Goal: Task Accomplishment & Management: Use online tool/utility

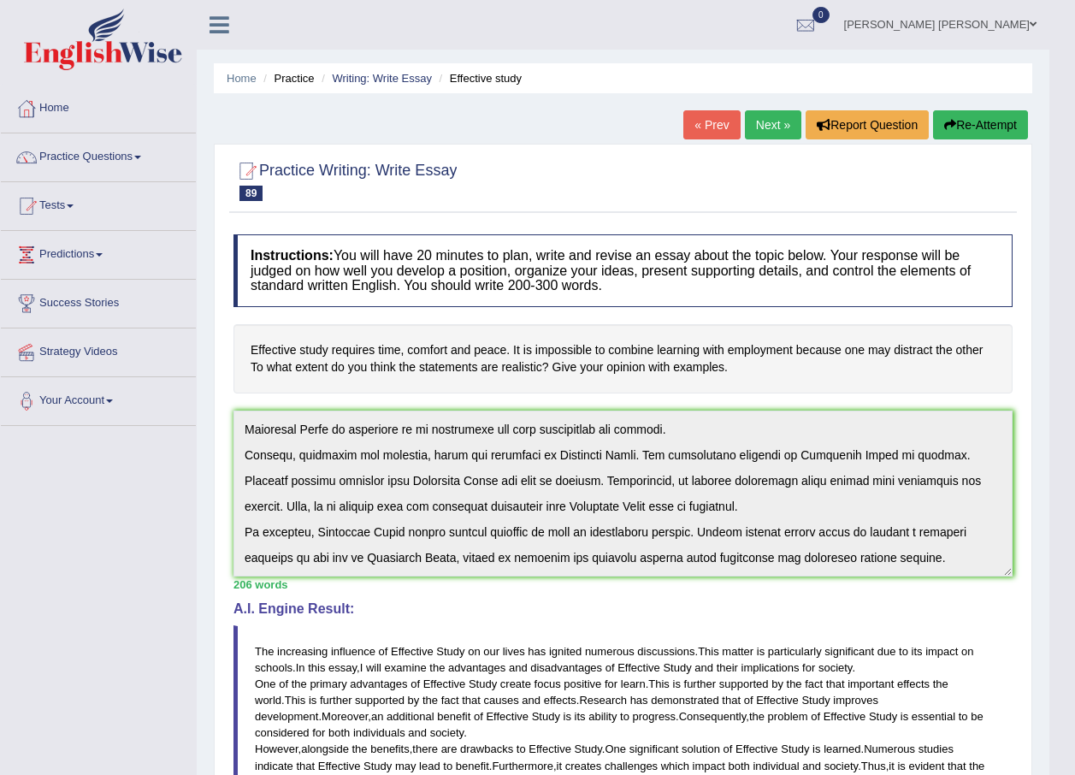
click at [990, 121] on button "Re-Attempt" at bounding box center [980, 124] width 95 height 29
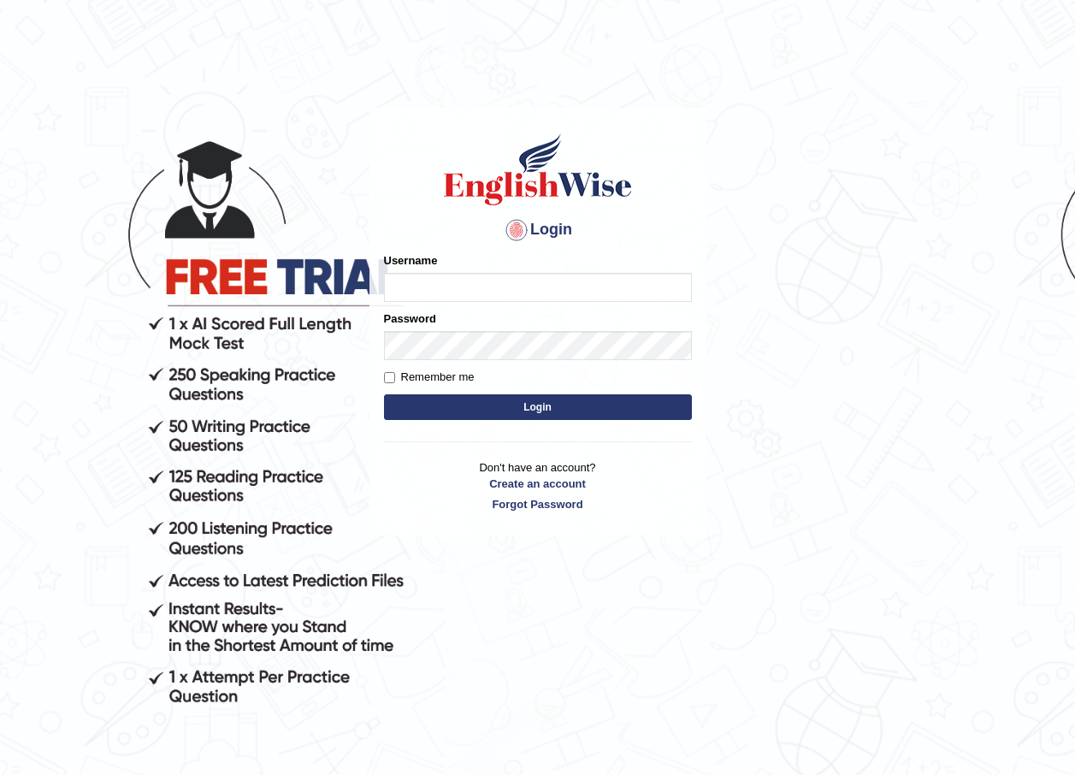
type input "maratais_parramatta"
click at [535, 415] on button "Login" at bounding box center [538, 407] width 308 height 26
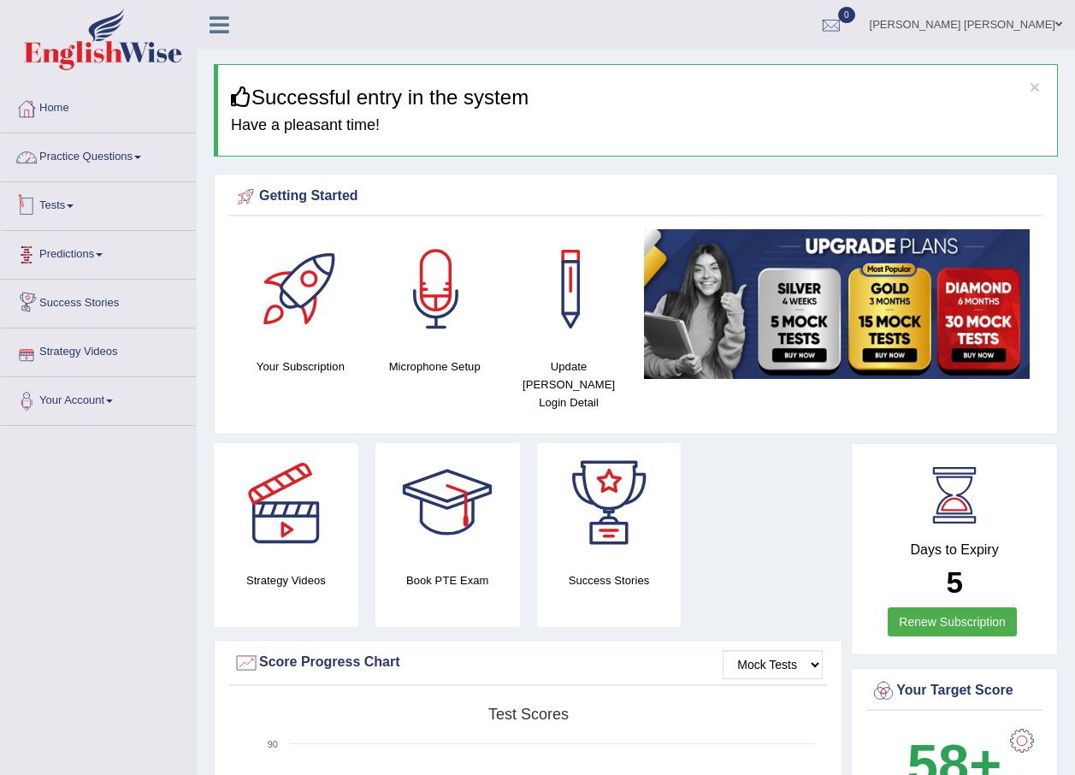
click at [91, 139] on link "Practice Questions" at bounding box center [98, 154] width 195 height 43
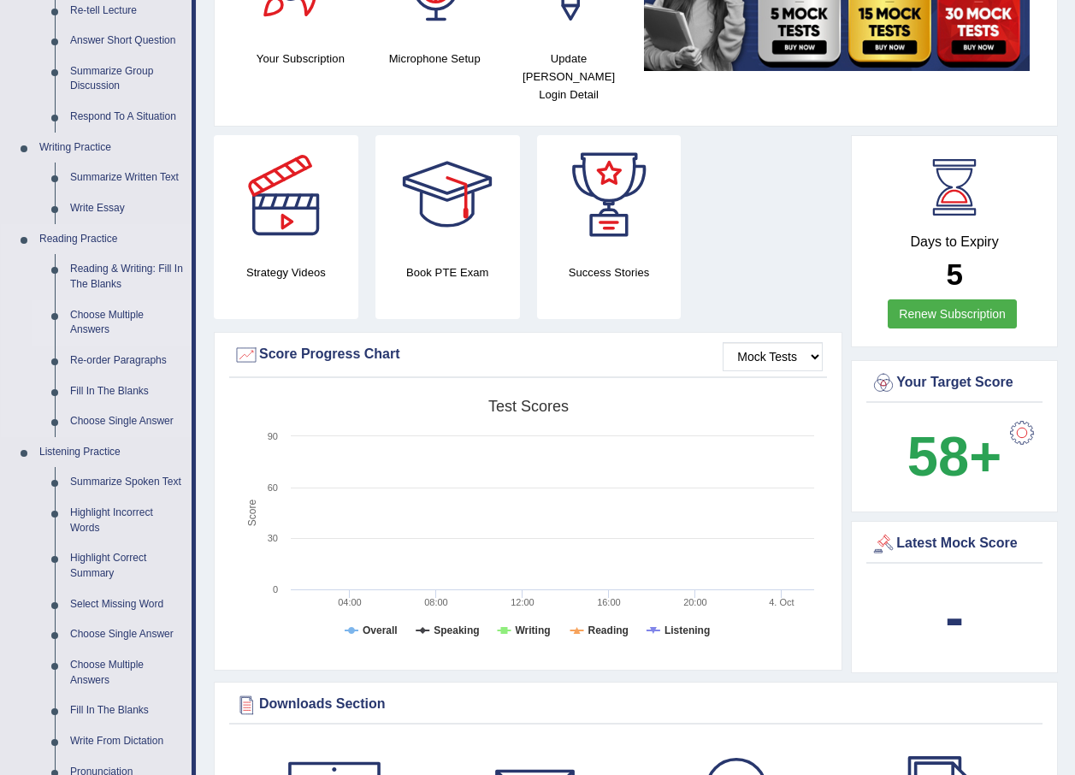
scroll to position [257, 0]
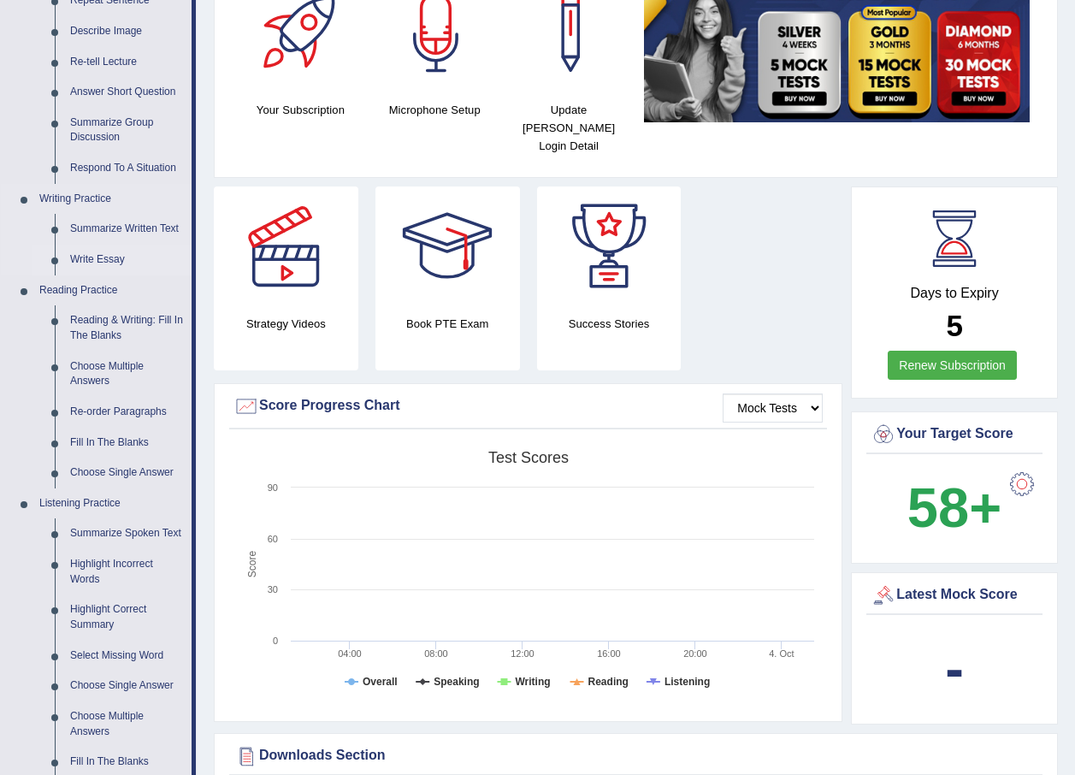
click at [86, 253] on link "Write Essay" at bounding box center [126, 260] width 129 height 31
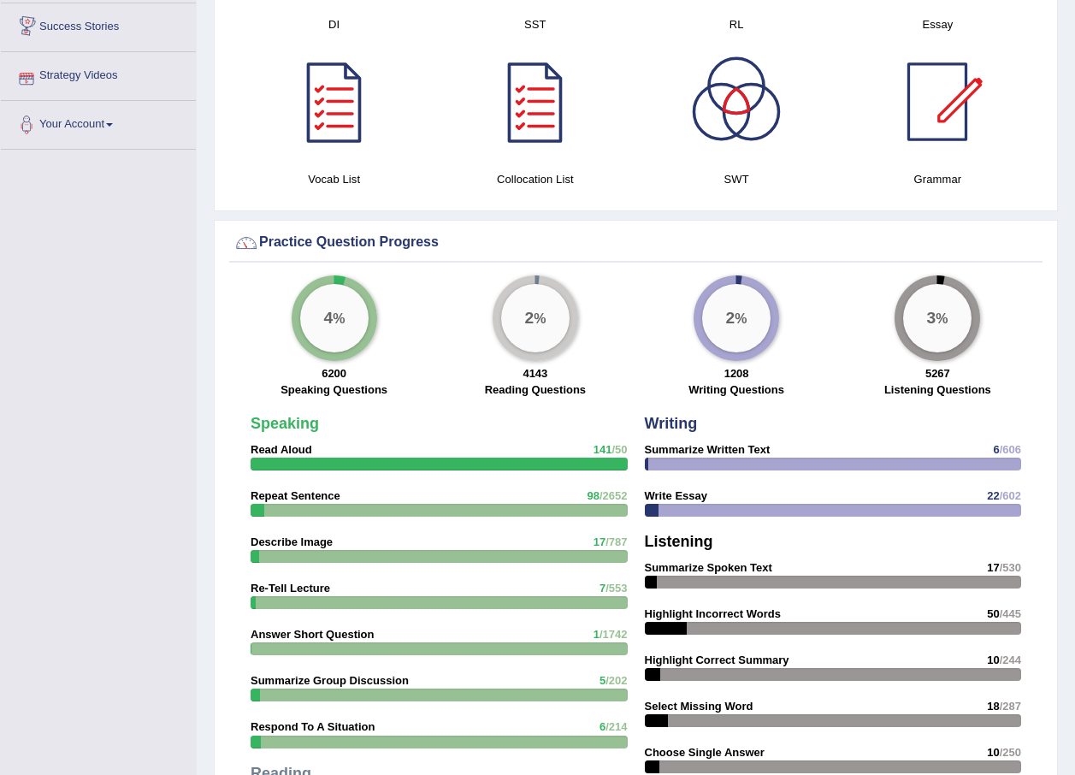
scroll to position [1131, 0]
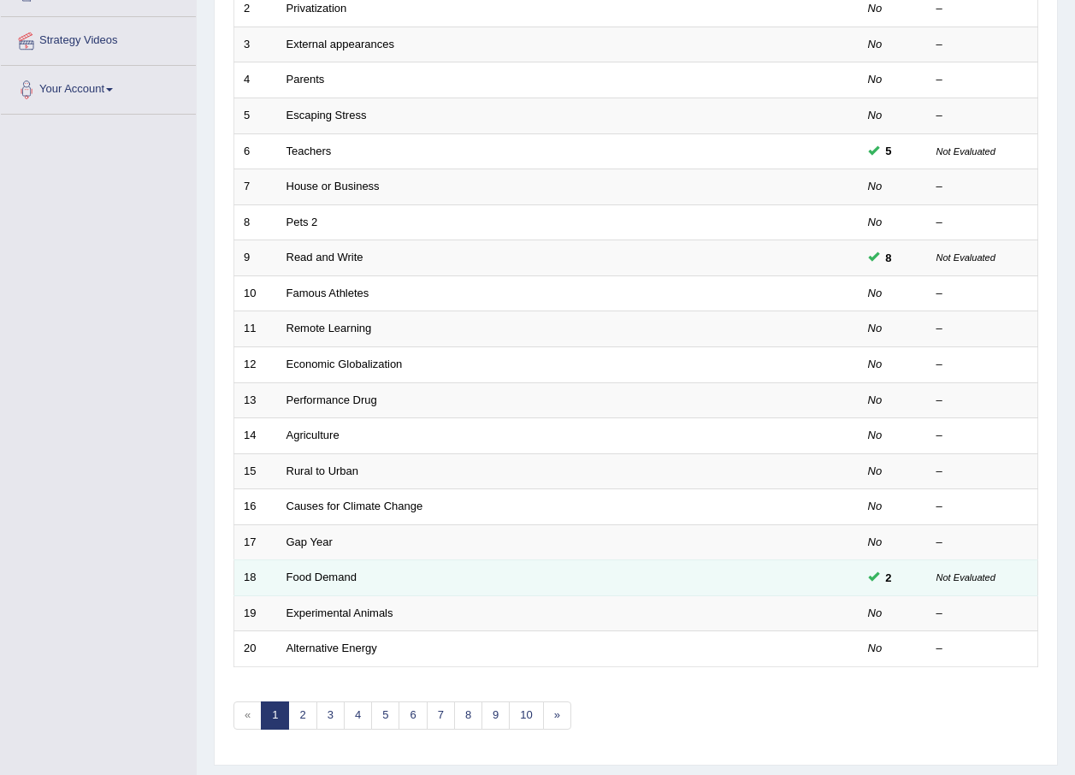
scroll to position [342, 0]
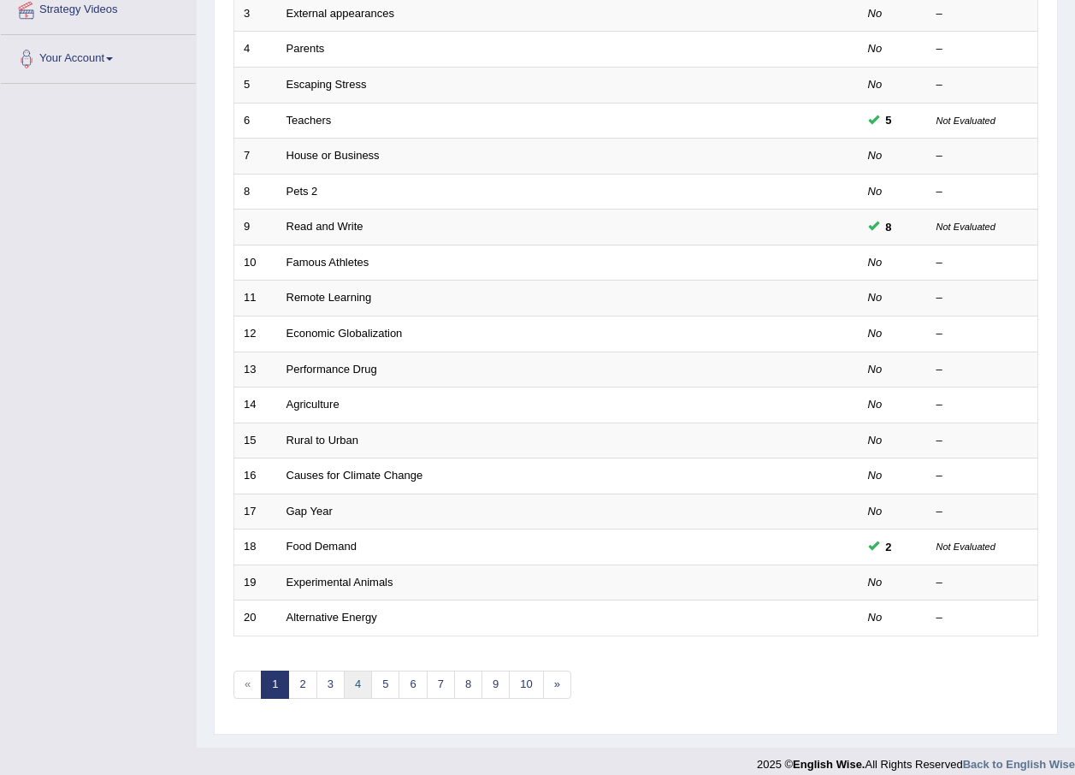
click at [351, 683] on link "4" at bounding box center [358, 685] width 28 height 28
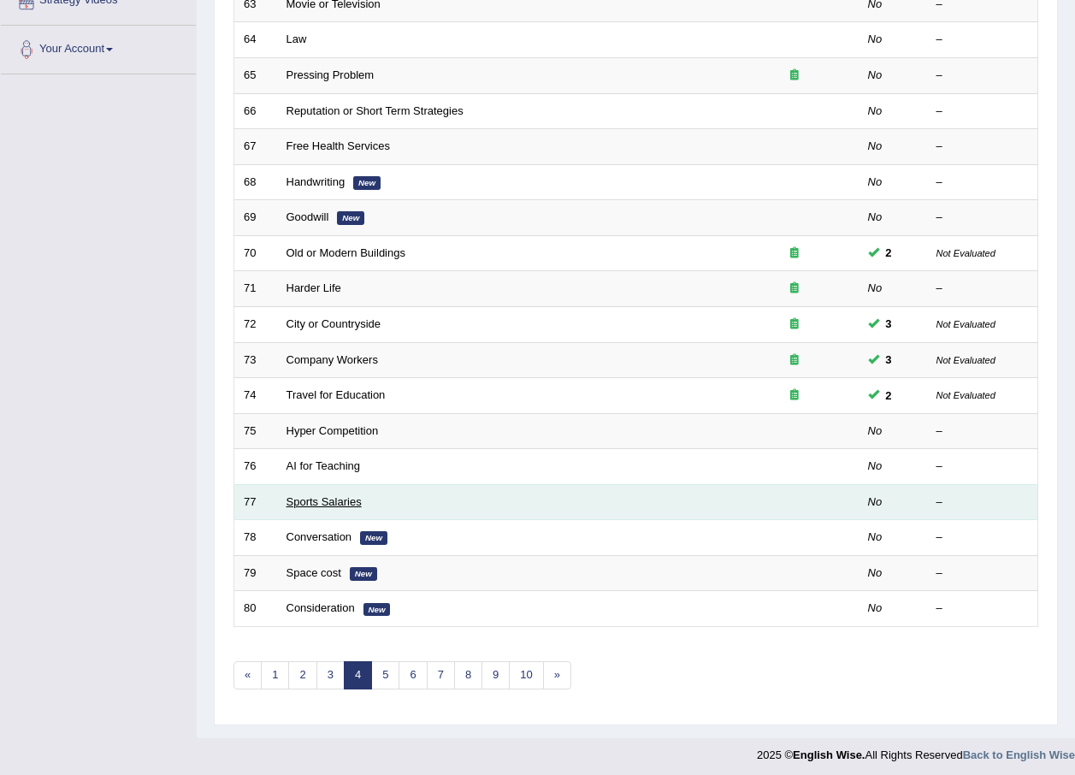
scroll to position [358, 0]
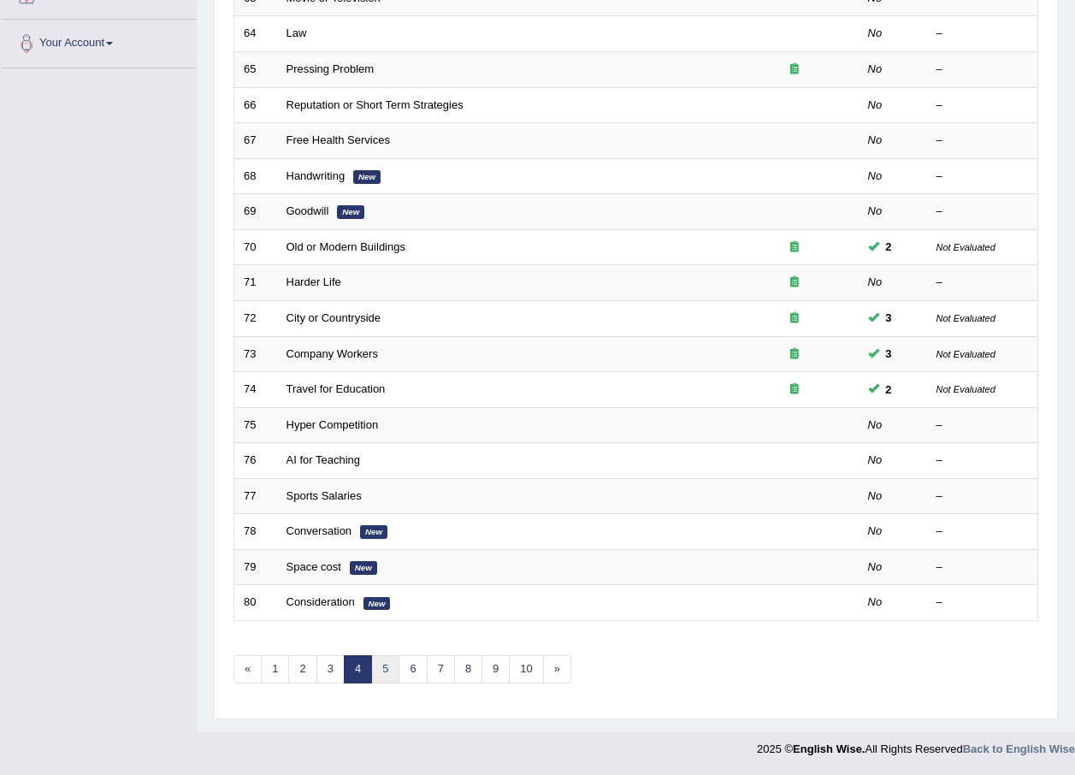
click at [377, 672] on link "5" at bounding box center [385, 669] width 28 height 28
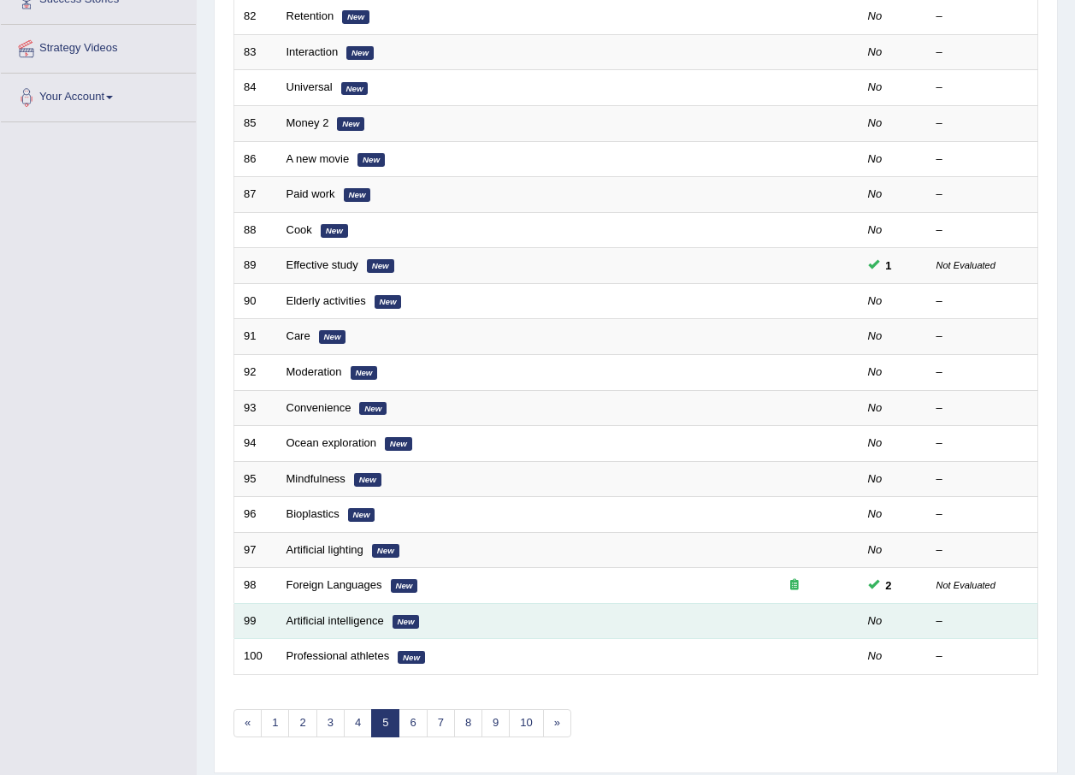
scroll to position [342, 0]
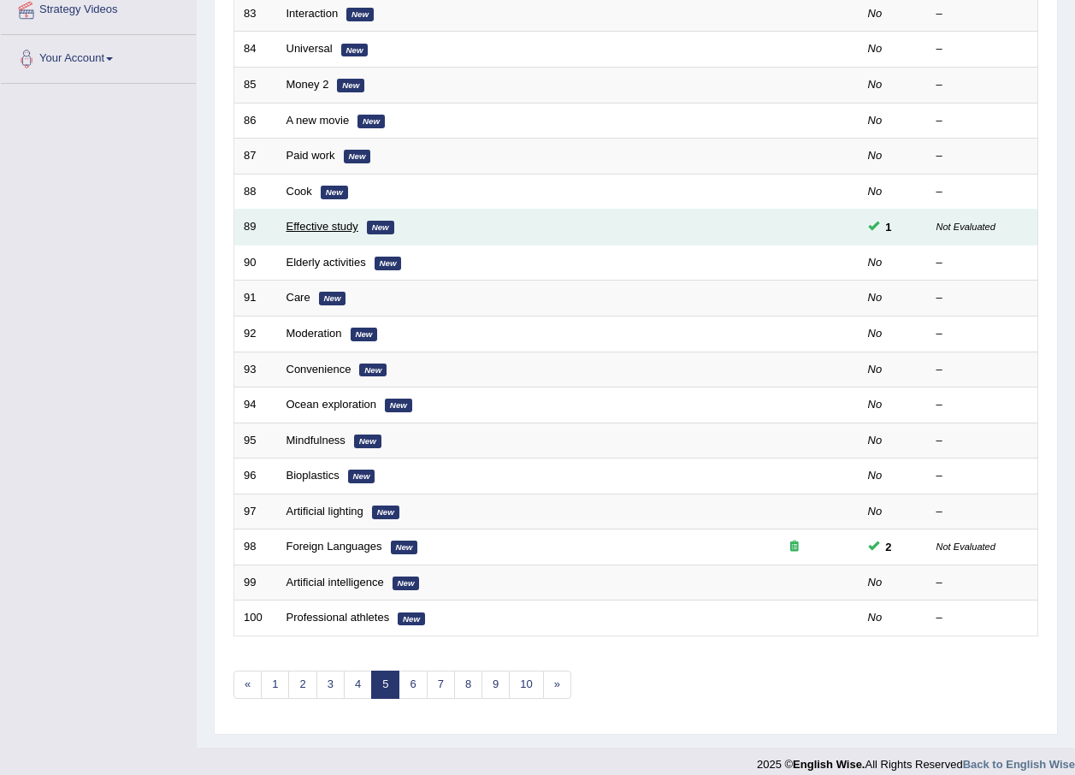
click at [322, 228] on link "Effective study" at bounding box center [323, 226] width 72 height 13
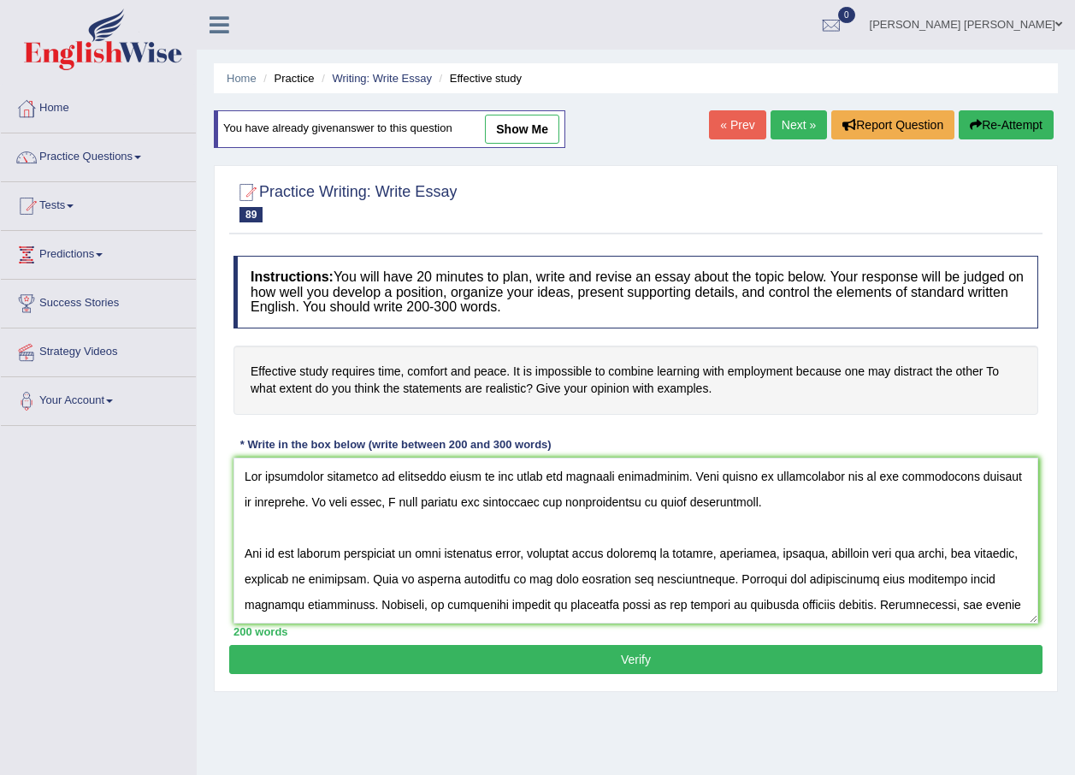
scroll to position [194, 0]
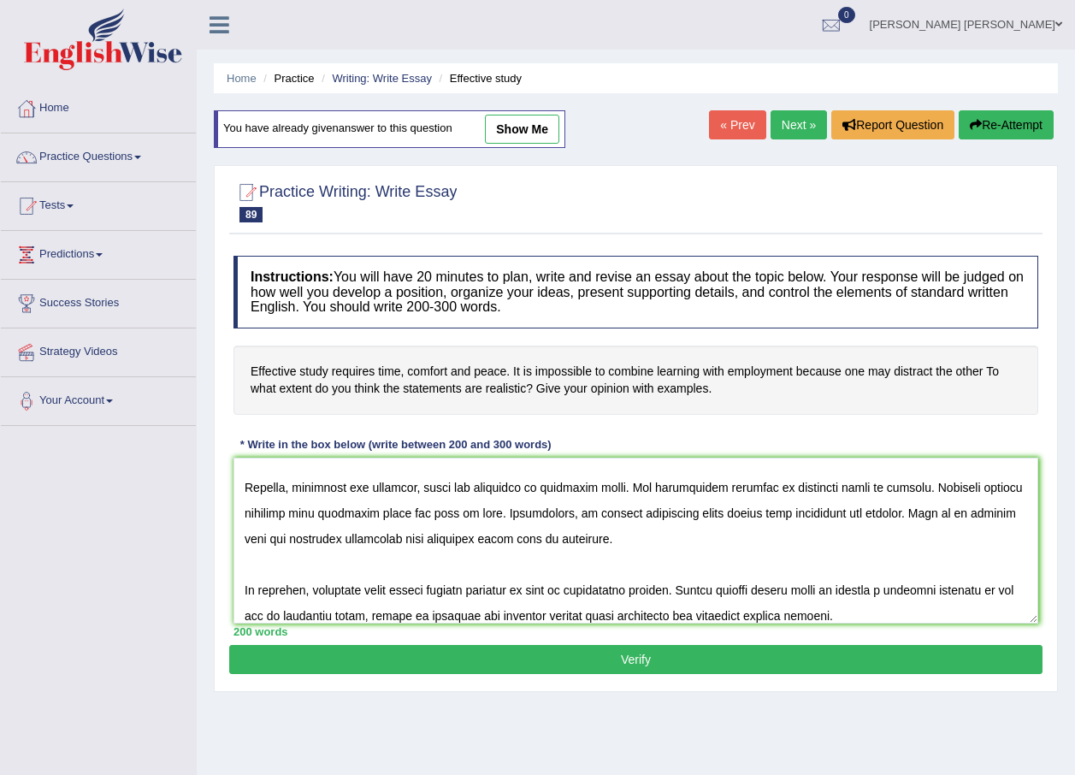
click at [508, 554] on textarea at bounding box center [635, 541] width 805 height 166
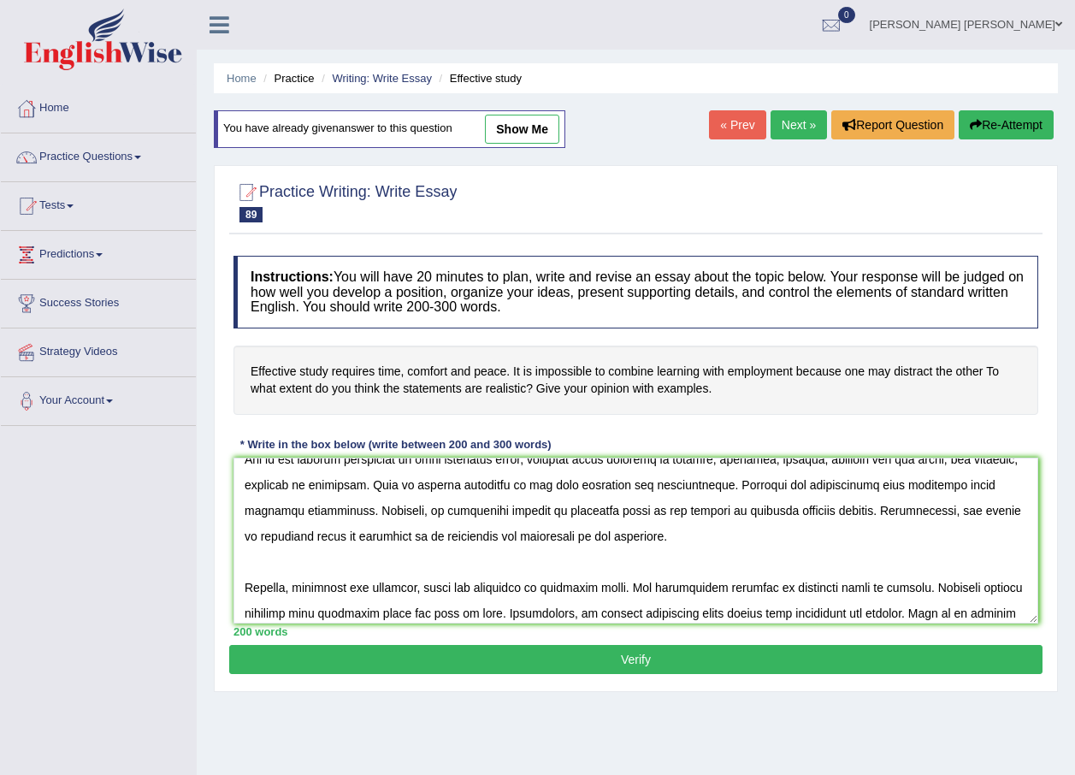
click at [320, 560] on textarea at bounding box center [635, 541] width 805 height 166
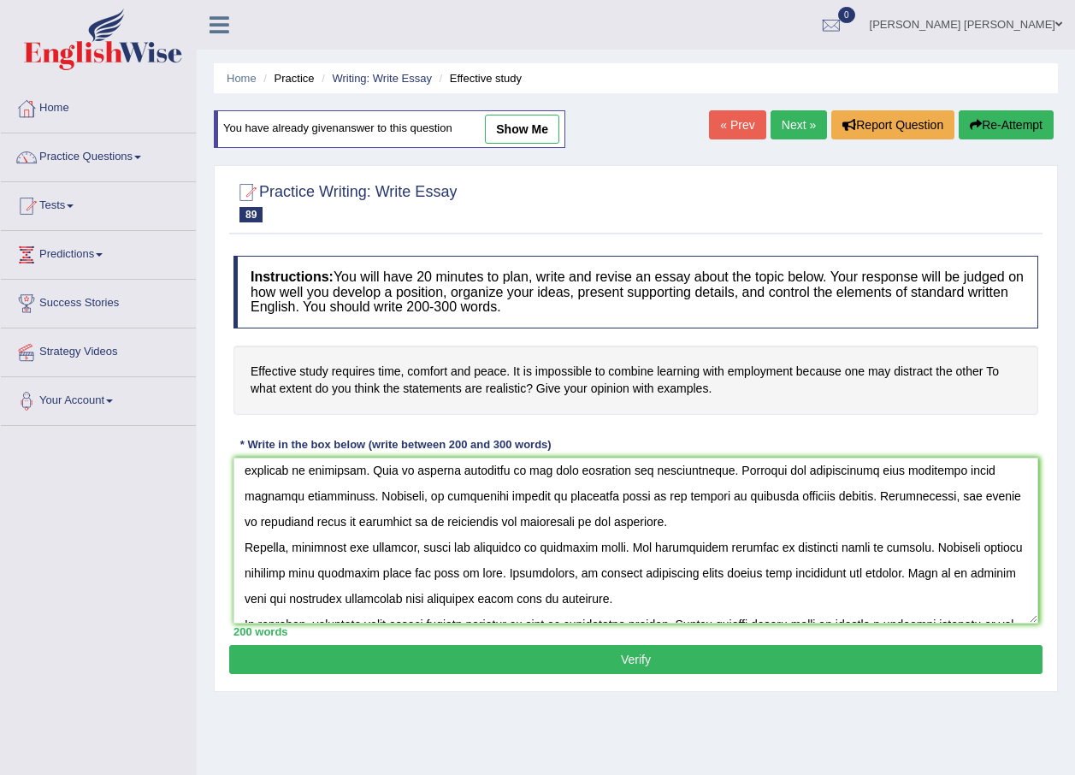
scroll to position [0, 0]
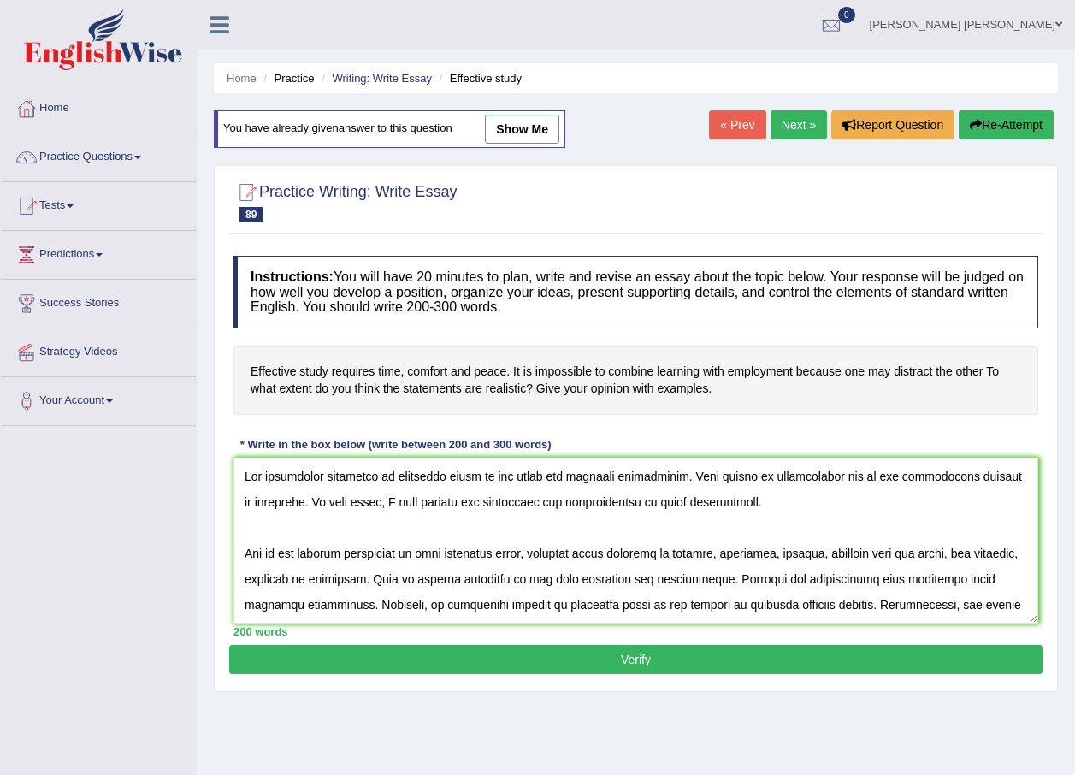
click at [339, 522] on textarea at bounding box center [635, 541] width 805 height 166
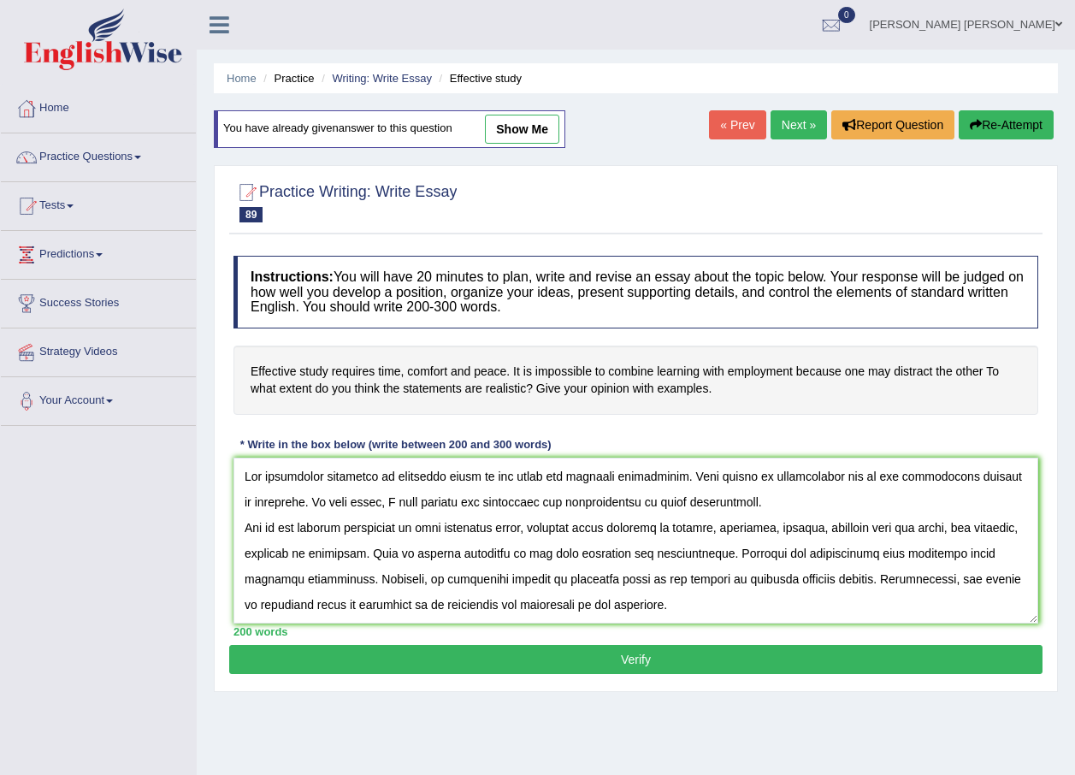
scroll to position [128, 0]
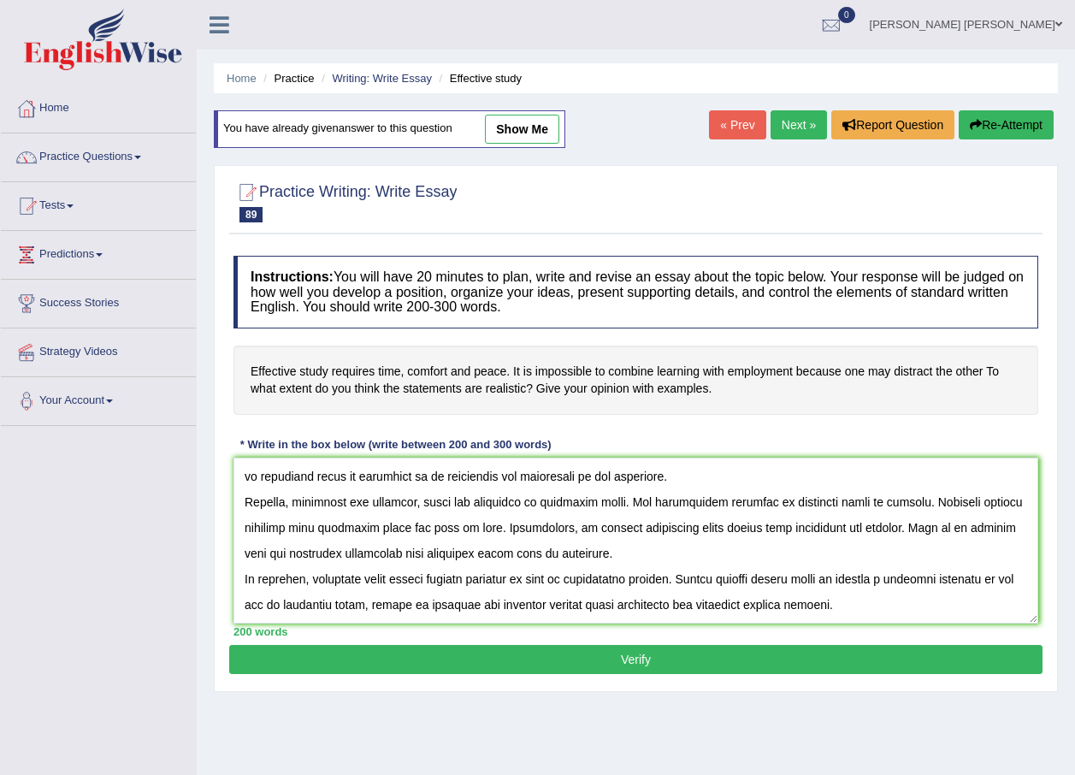
type textarea "The increasing influence of effective study on our lives has numerous discussio…"
click at [393, 651] on button "Verify" at bounding box center [635, 659] width 813 height 29
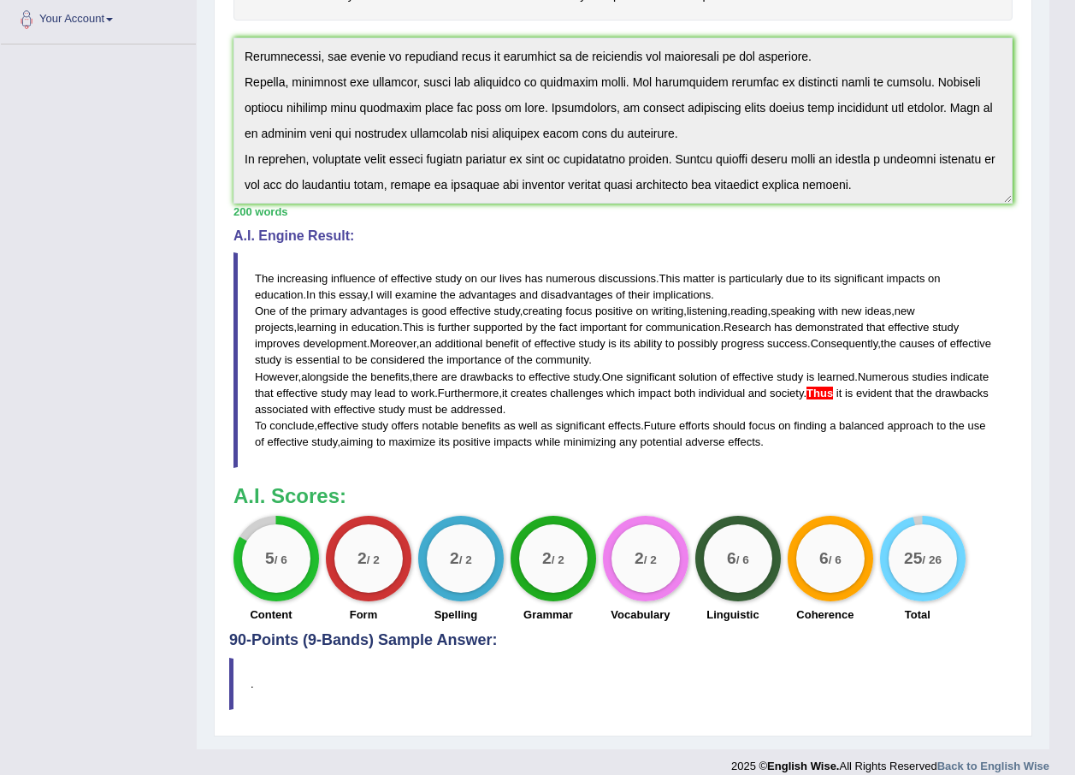
scroll to position [399, 0]
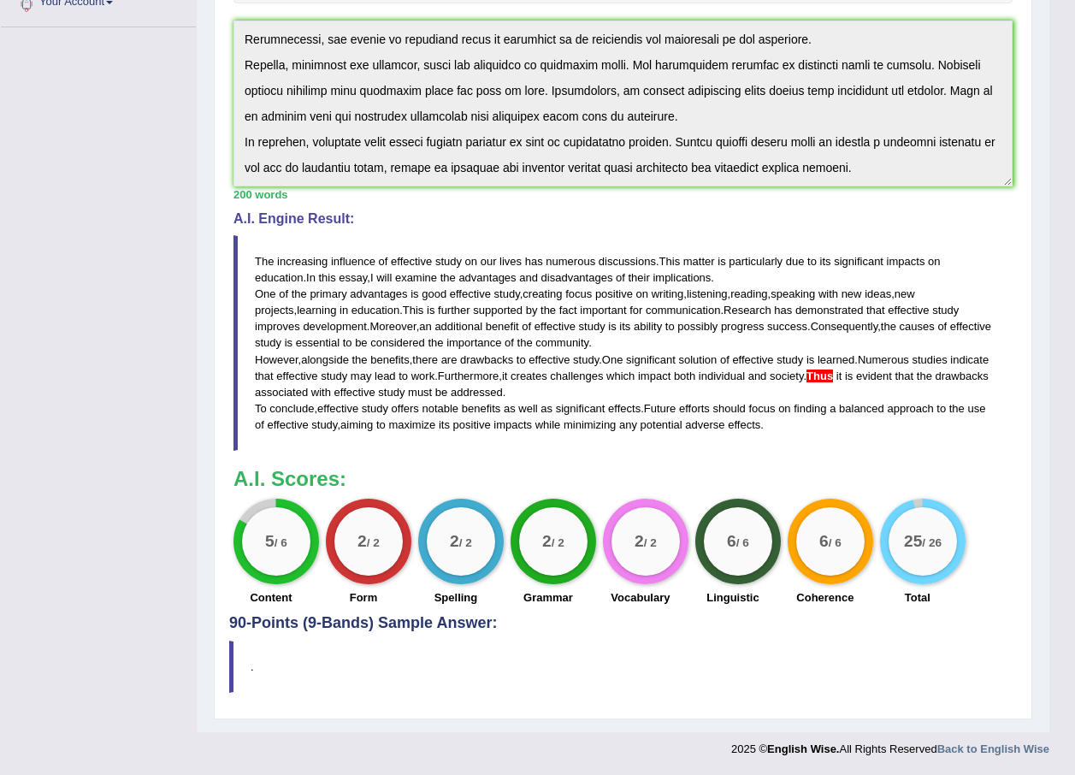
click at [760, 421] on span "effects" at bounding box center [744, 424] width 33 height 13
drag, startPoint x: 795, startPoint y: 428, endPoint x: 411, endPoint y: 340, distance: 393.2
click at [413, 342] on blockquote "The increasing influence of effective study on our lives has numerous discussio…" at bounding box center [622, 343] width 779 height 216
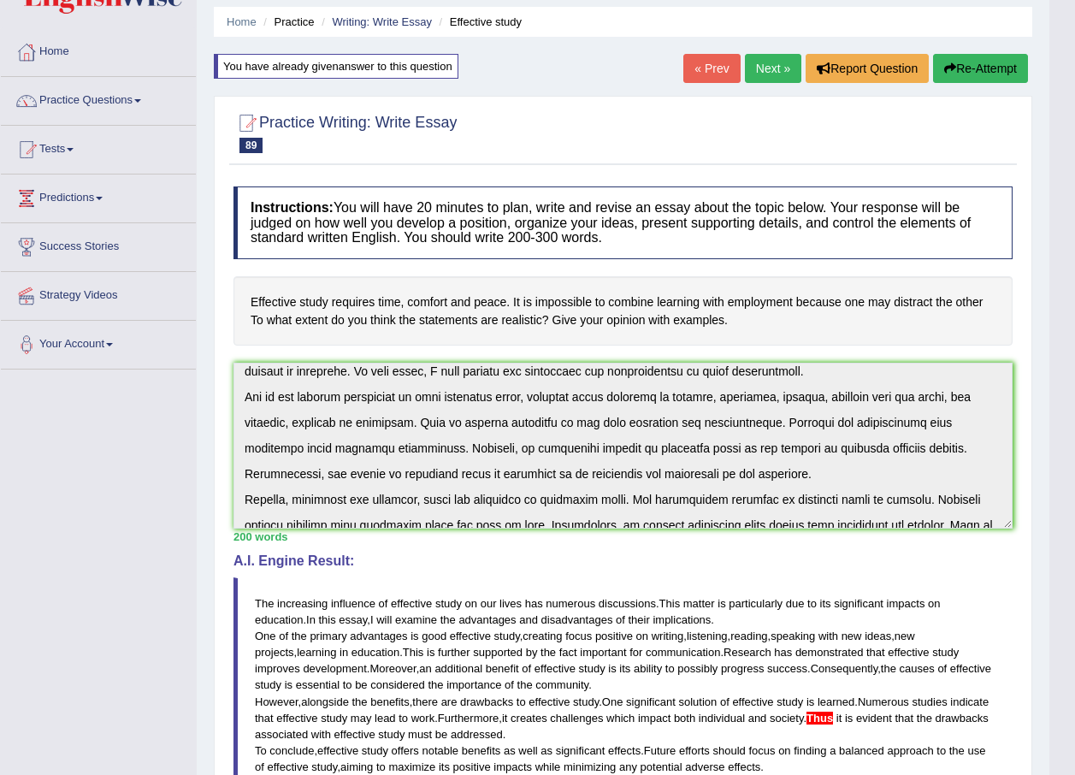
scroll to position [128, 0]
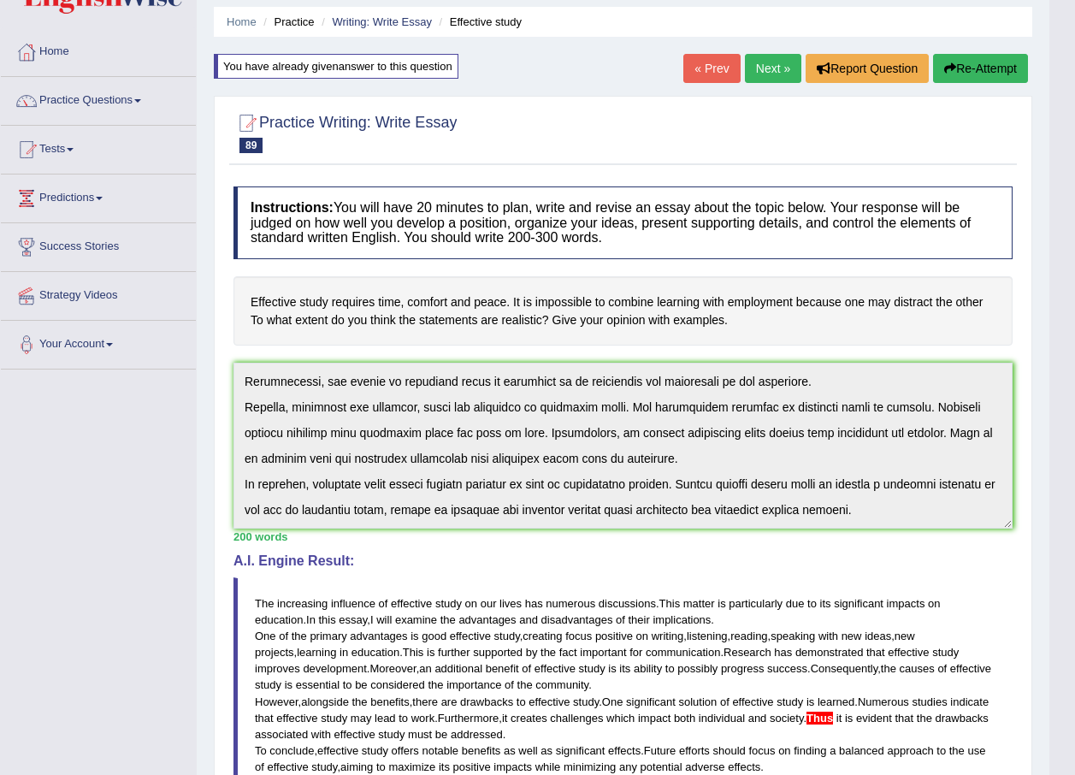
click at [1074, 541] on html "Toggle navigation Home Practice Questions Speaking Practice Read Aloud Repeat S…" at bounding box center [537, 331] width 1075 height 775
click at [980, 75] on button "Re-Attempt" at bounding box center [980, 68] width 95 height 29
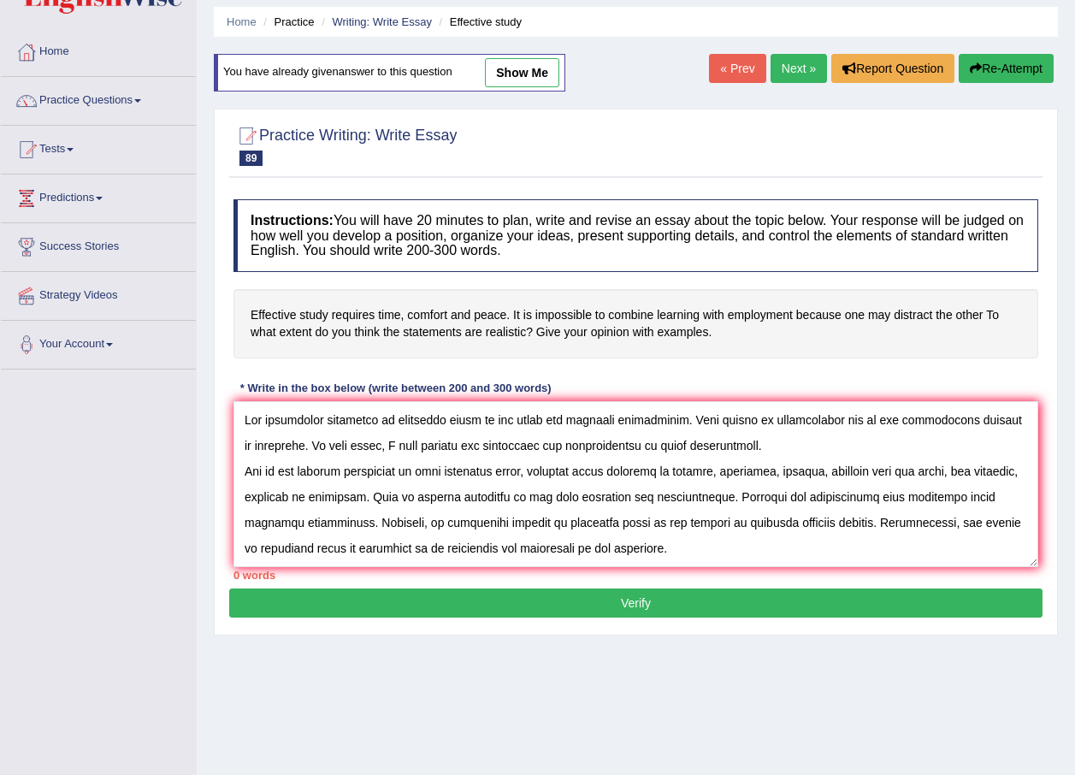
scroll to position [117, 0]
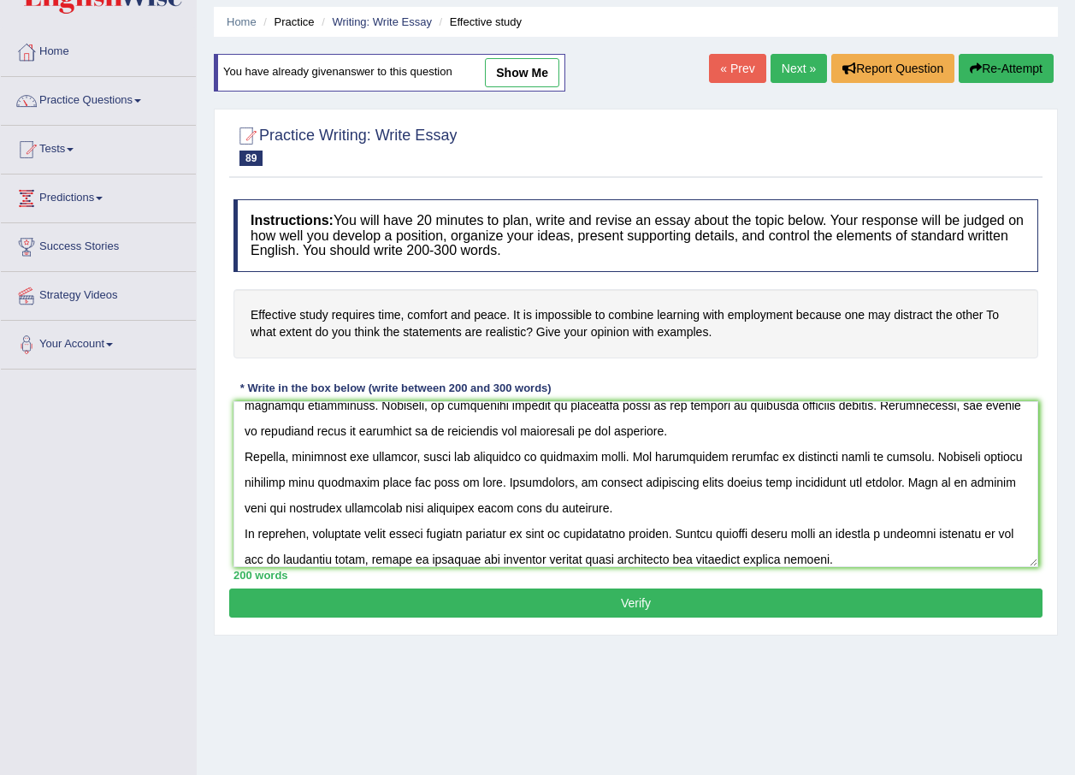
click at [924, 486] on textarea at bounding box center [635, 484] width 805 height 166
type textarea "The increasing influence of effective study on our lives has numerous discussio…"
click at [834, 615] on button "Verify" at bounding box center [635, 602] width 813 height 29
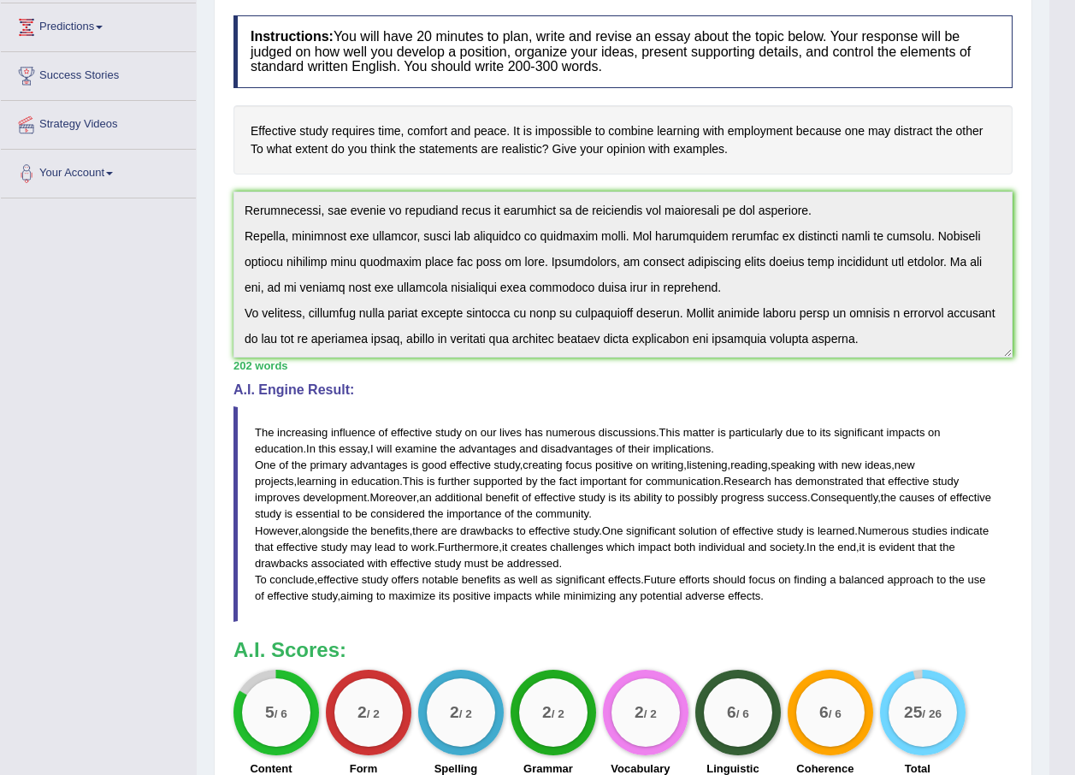
scroll to position [0, 0]
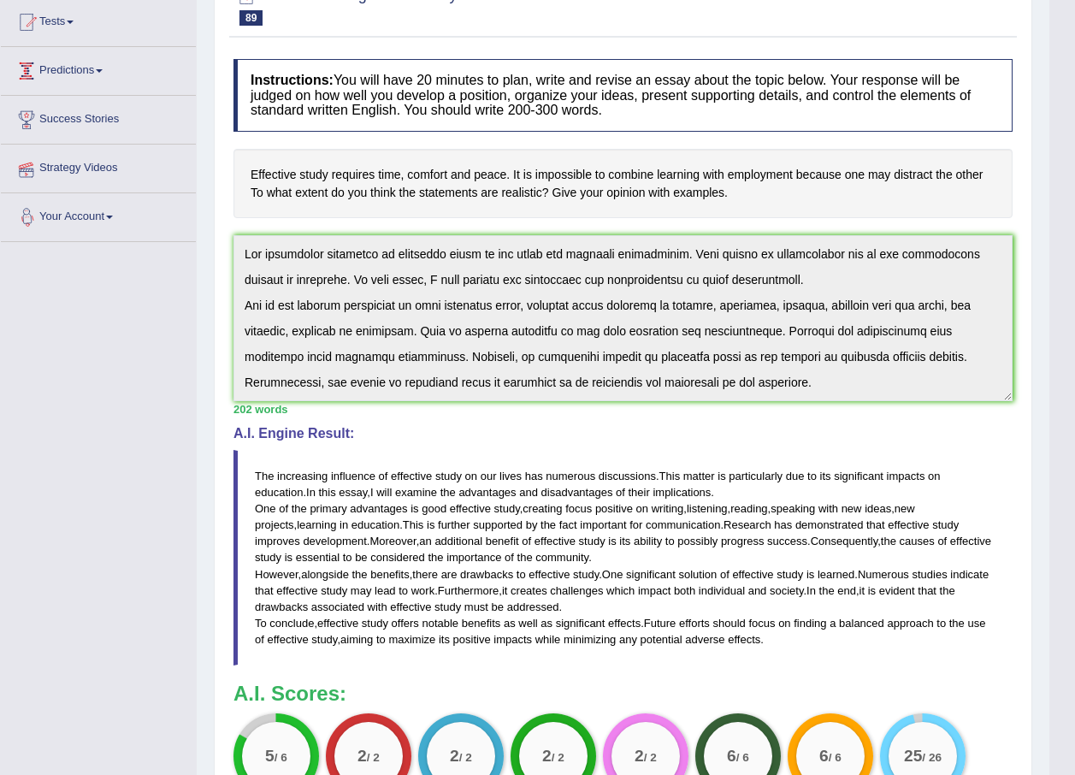
click at [15, 9] on div "Toggle navigation Home Practice Questions Speaking Practice Read Aloud Repeat S…" at bounding box center [524, 398] width 1049 height 1165
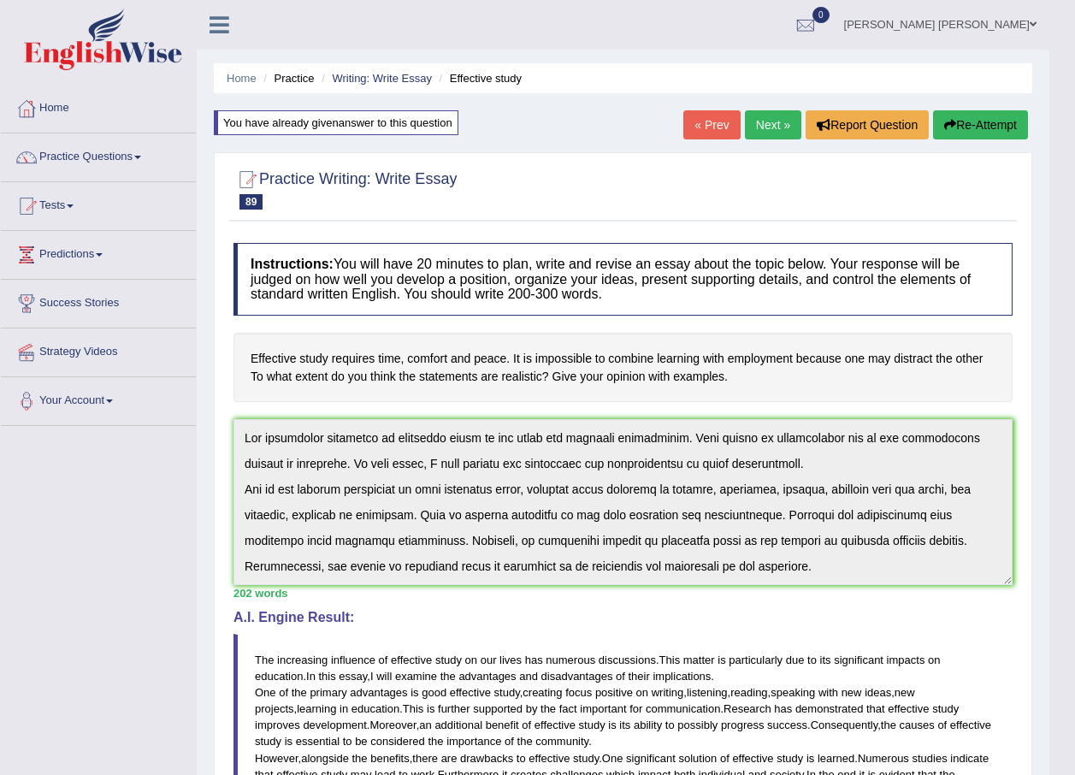
drag, startPoint x: 976, startPoint y: 114, endPoint x: 966, endPoint y: 113, distance: 9.4
click at [974, 114] on button "Re-Attempt" at bounding box center [980, 124] width 95 height 29
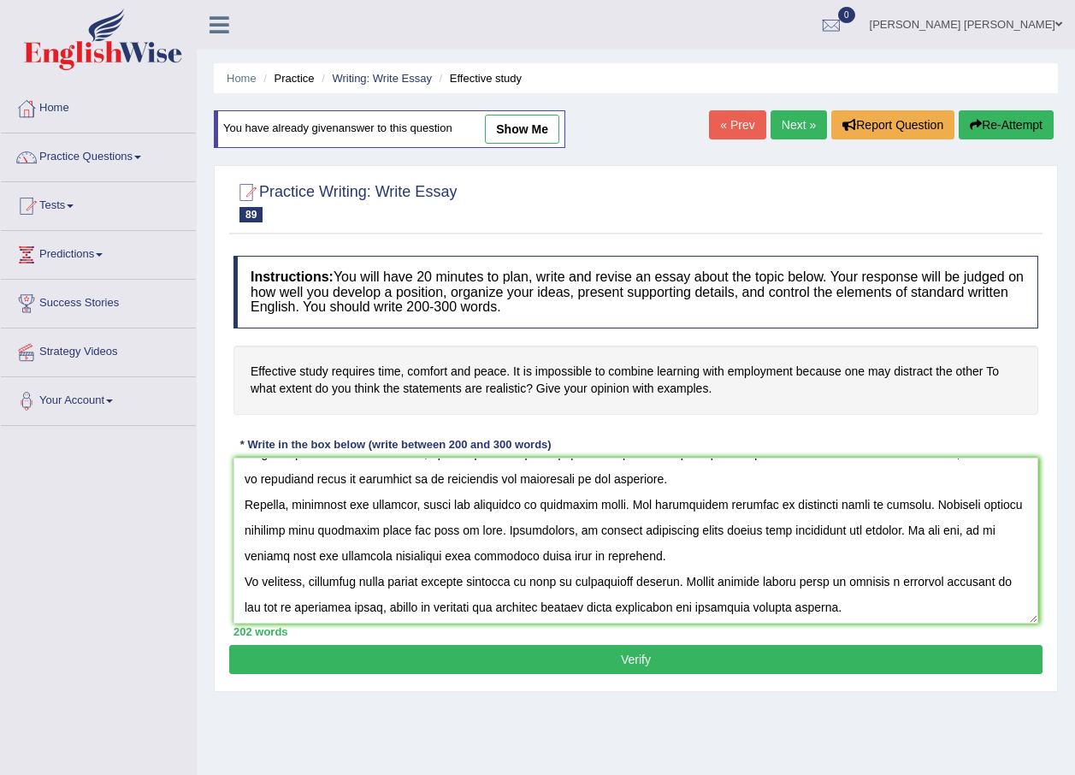
scroll to position [128, 0]
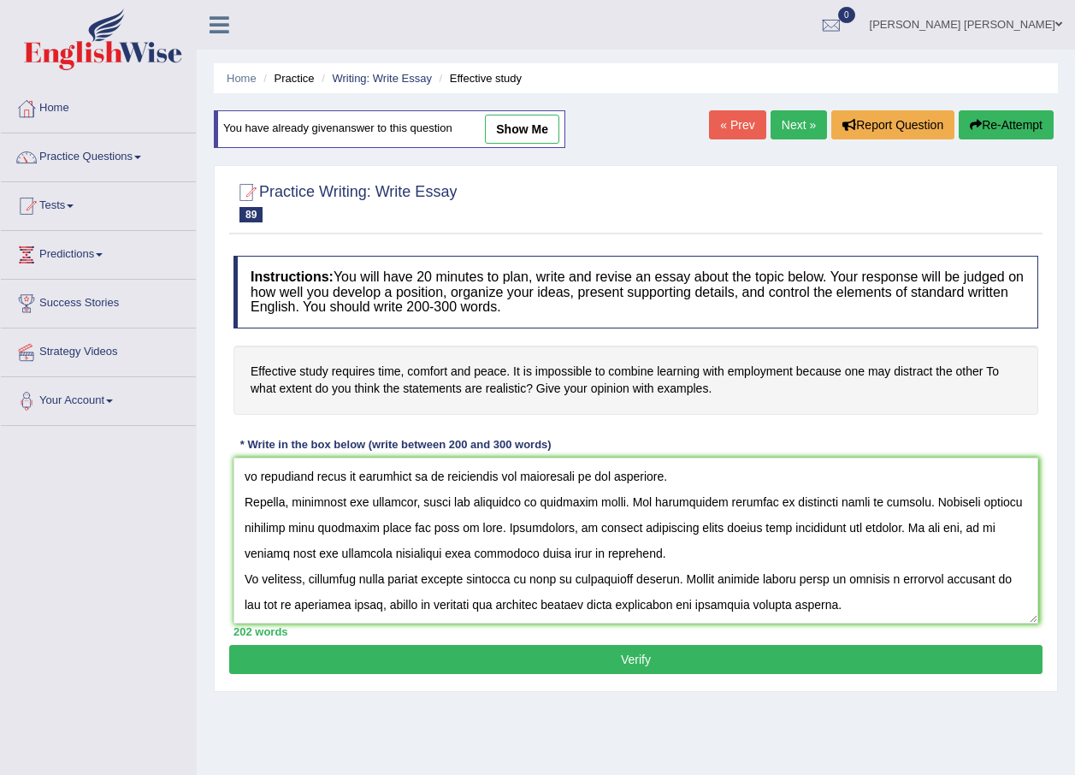
drag, startPoint x: 947, startPoint y: 524, endPoint x: 902, endPoint y: 529, distance: 44.7
click at [902, 529] on textarea at bounding box center [635, 541] width 805 height 166
type textarea "The increasing influence of effective study on our lives has numerous discussio…"
click at [931, 650] on button "Verify" at bounding box center [635, 659] width 813 height 29
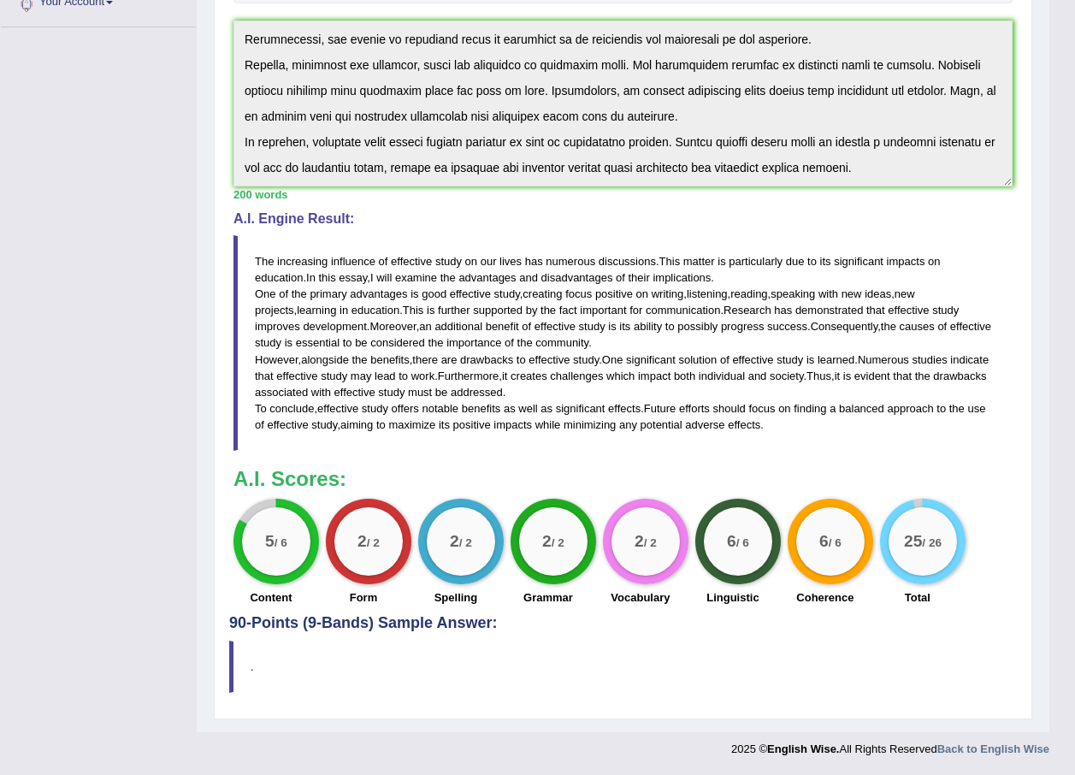
scroll to position [0, 0]
